Goal: Information Seeking & Learning: Find specific fact

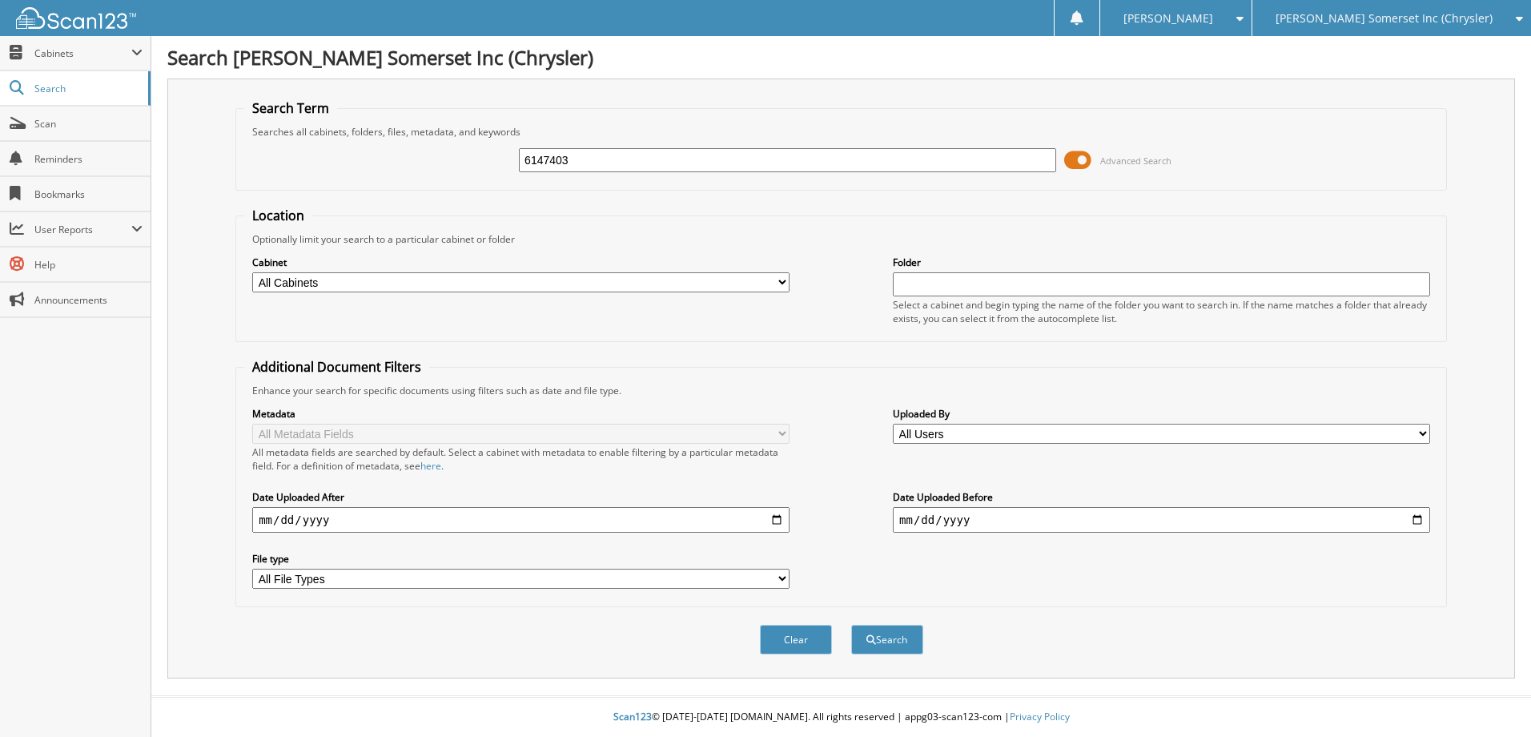
type input "6147403"
click at [851, 625] on button "Search" at bounding box center [887, 640] width 72 height 30
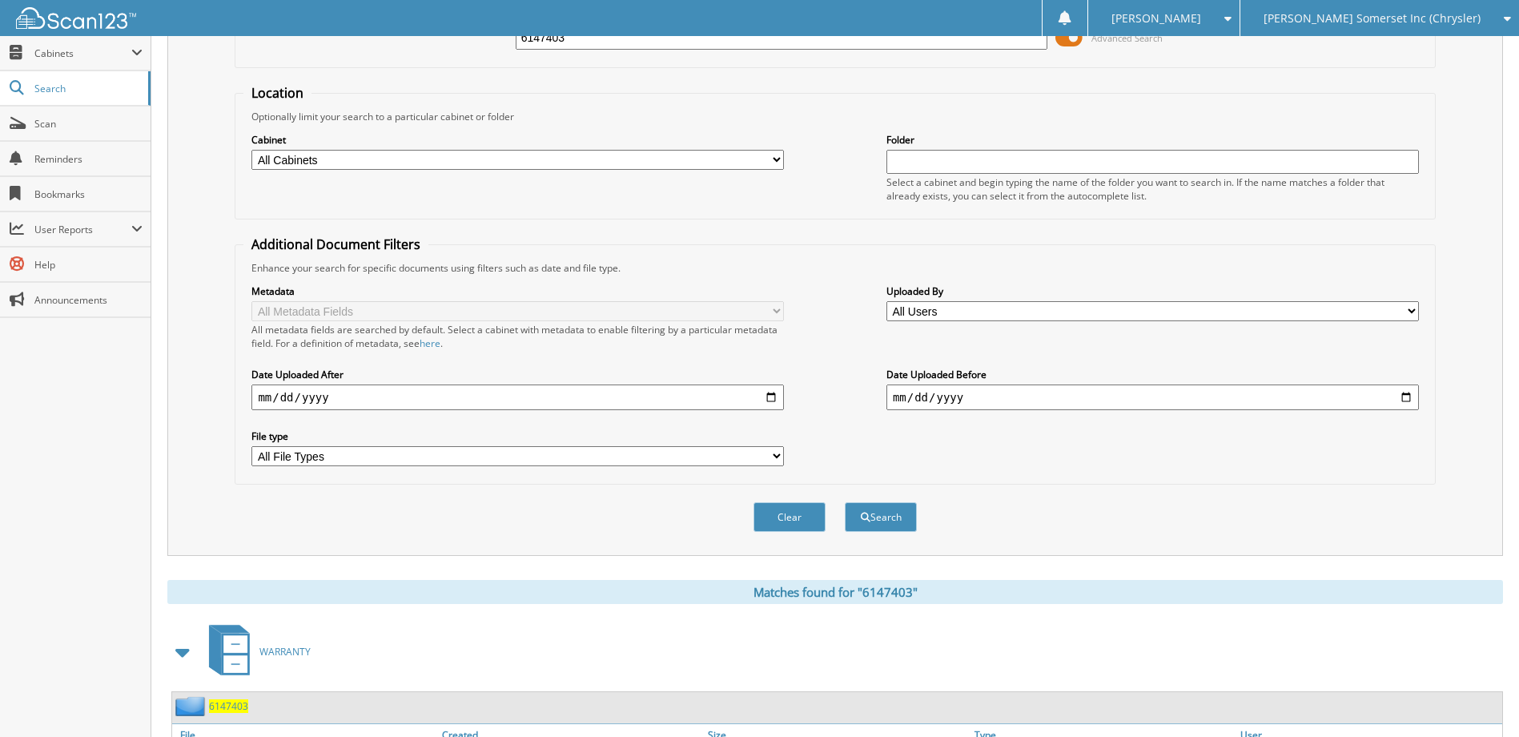
scroll to position [247, 0]
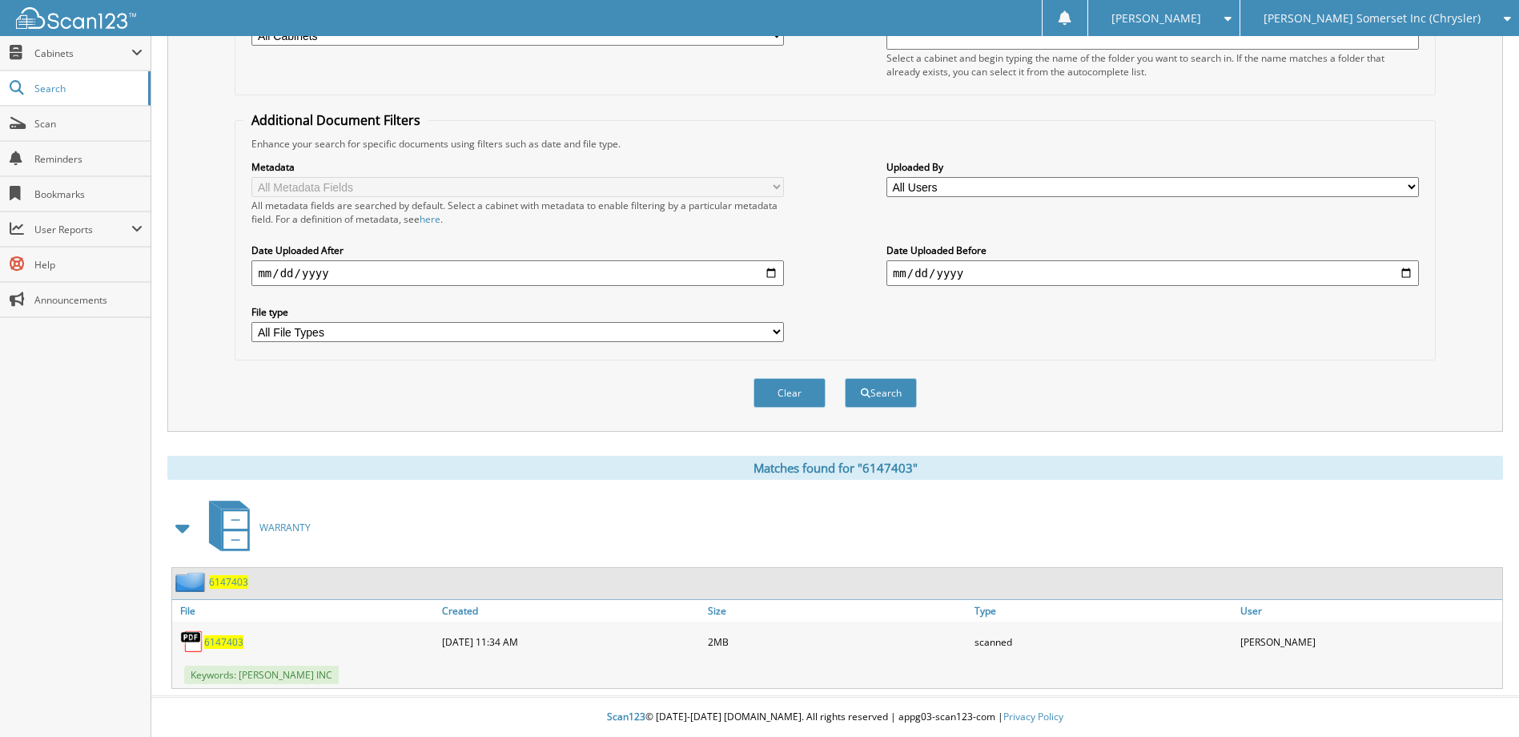
click at [219, 637] on span "6147403" at bounding box center [223, 642] width 39 height 14
